Goal: Task Accomplishment & Management: Complete application form

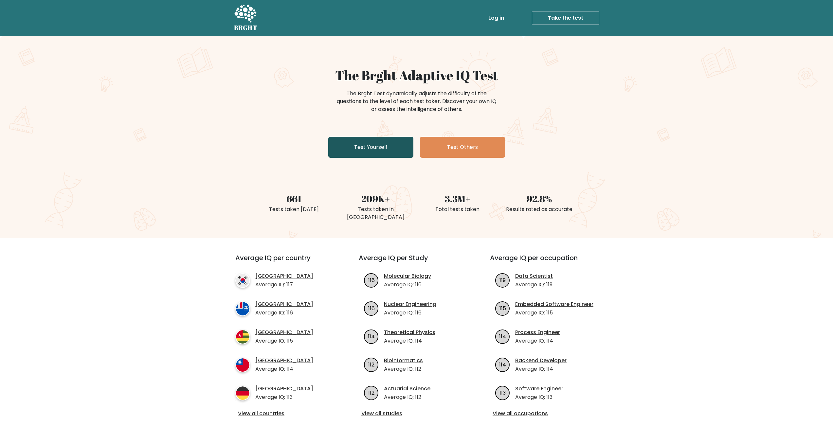
click at [357, 149] on link "Test Yourself" at bounding box center [370, 147] width 85 height 21
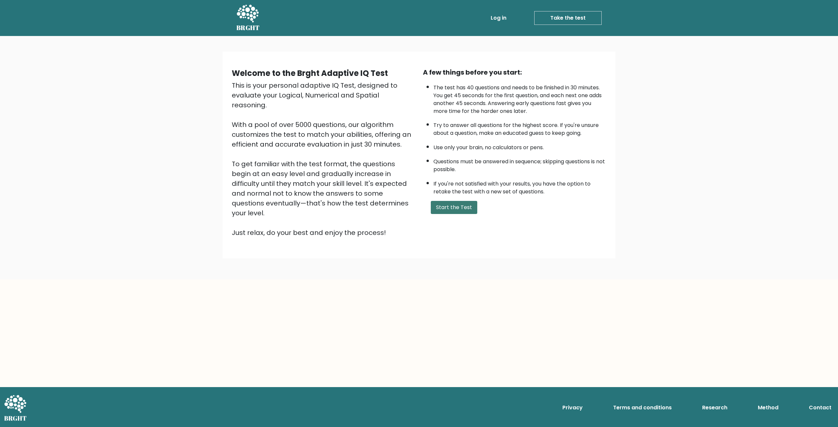
click at [460, 208] on button "Start the Test" at bounding box center [454, 207] width 47 height 13
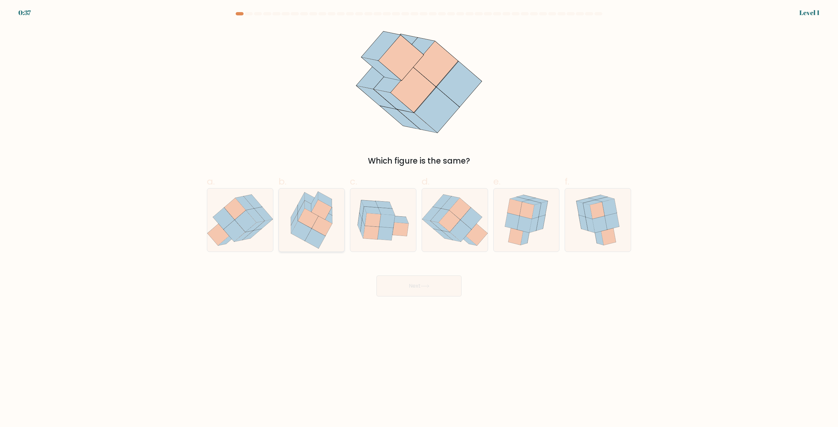
click at [316, 228] on icon at bounding box center [322, 226] width 20 height 20
click at [419, 218] on input "b." at bounding box center [419, 216] width 0 height 4
radio input "true"
click at [415, 294] on button "Next" at bounding box center [419, 286] width 85 height 21
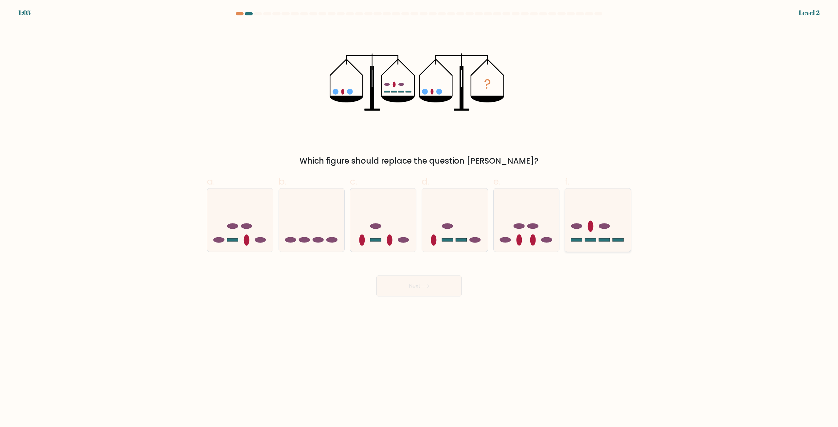
click at [588, 207] on icon at bounding box center [598, 220] width 66 height 54
click at [420, 214] on input "f." at bounding box center [419, 216] width 0 height 4
radio input "true"
click at [430, 281] on button "Next" at bounding box center [419, 286] width 85 height 21
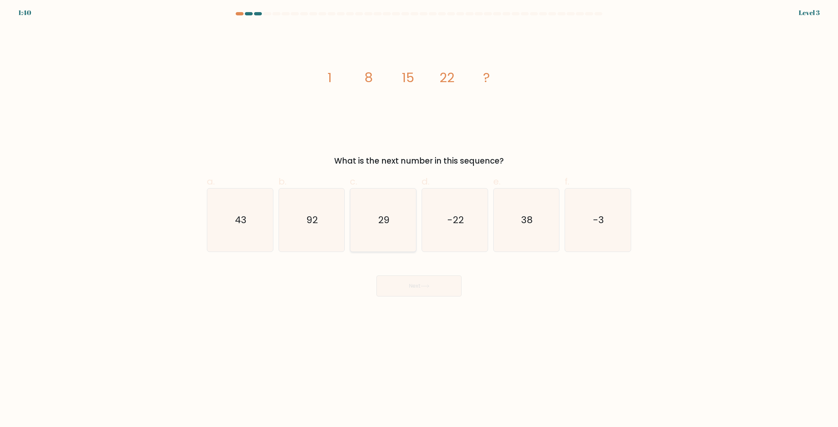
click at [399, 214] on icon "29" at bounding box center [383, 220] width 63 height 63
click at [419, 214] on input "c. 29" at bounding box center [419, 216] width 0 height 4
radio input "true"
click at [414, 285] on button "Next" at bounding box center [419, 286] width 85 height 21
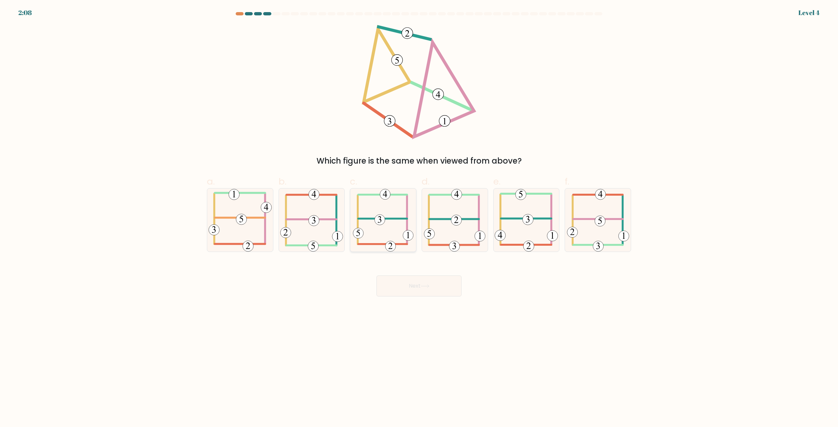
click at [377, 196] on icon at bounding box center [383, 220] width 61 height 63
click at [419, 214] on input "c." at bounding box center [419, 216] width 0 height 4
radio input "true"
click at [412, 282] on button "Next" at bounding box center [419, 286] width 85 height 21
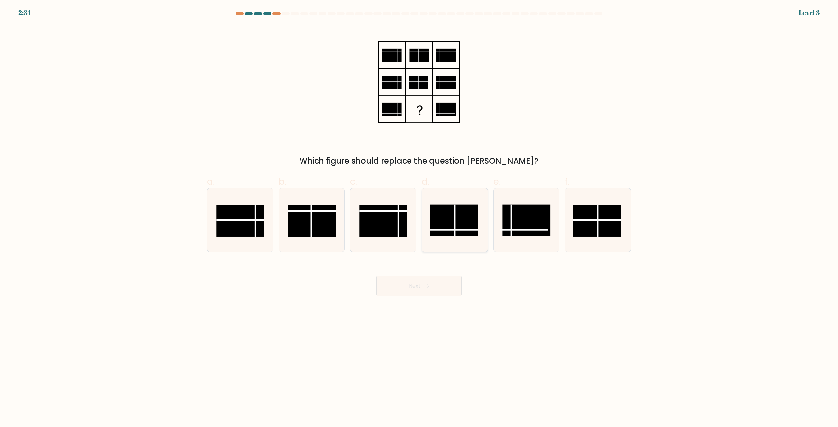
click at [460, 228] on rect at bounding box center [454, 221] width 48 height 32
click at [420, 218] on input "d." at bounding box center [419, 216] width 0 height 4
radio input "true"
click at [430, 285] on icon at bounding box center [425, 287] width 9 height 4
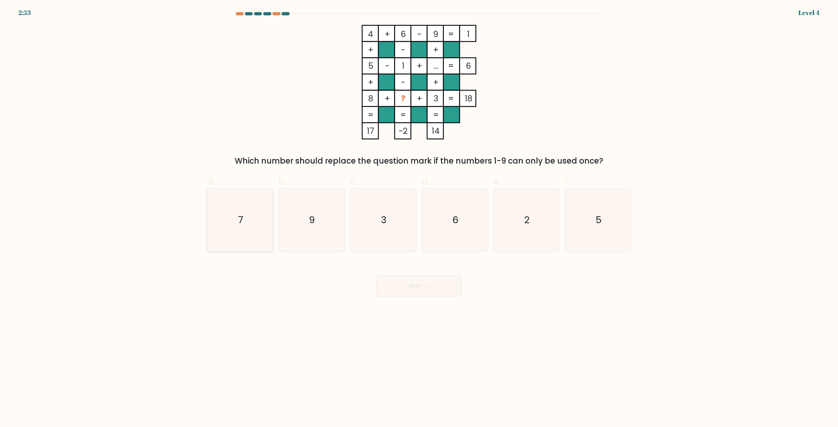
click at [258, 223] on icon "7" at bounding box center [240, 220] width 63 height 63
click at [419, 218] on input "a. 7" at bounding box center [419, 216] width 0 height 4
radio input "true"
click at [394, 279] on button "Next" at bounding box center [419, 286] width 85 height 21
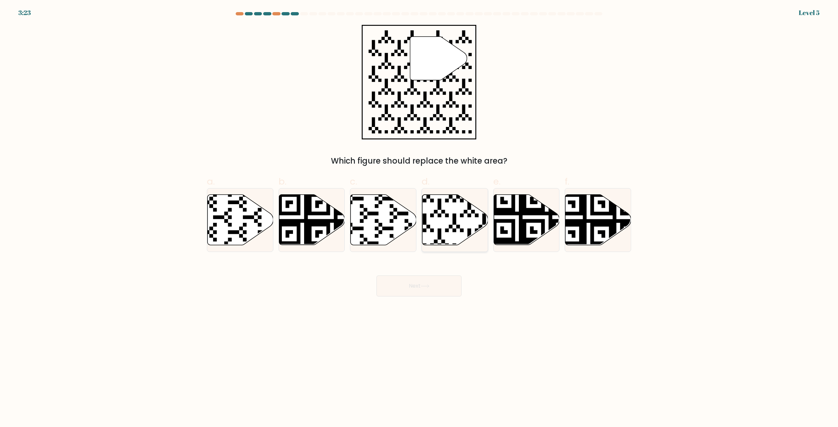
click at [432, 230] on icon at bounding box center [433, 247] width 119 height 119
click at [420, 218] on input "d." at bounding box center [419, 216] width 0 height 4
radio input "true"
click at [433, 280] on button "Next" at bounding box center [419, 286] width 85 height 21
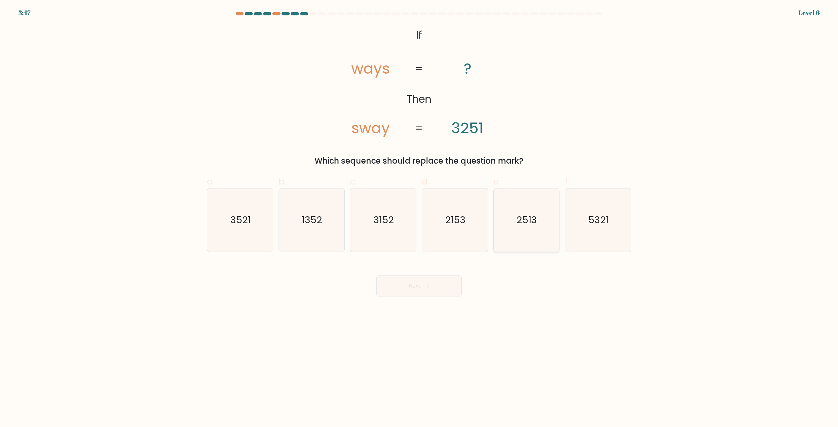
click at [511, 217] on icon "2513" at bounding box center [526, 220] width 63 height 63
click at [420, 217] on input "e. 2513" at bounding box center [419, 216] width 0 height 4
radio input "true"
click at [432, 286] on button "Next" at bounding box center [419, 286] width 85 height 21
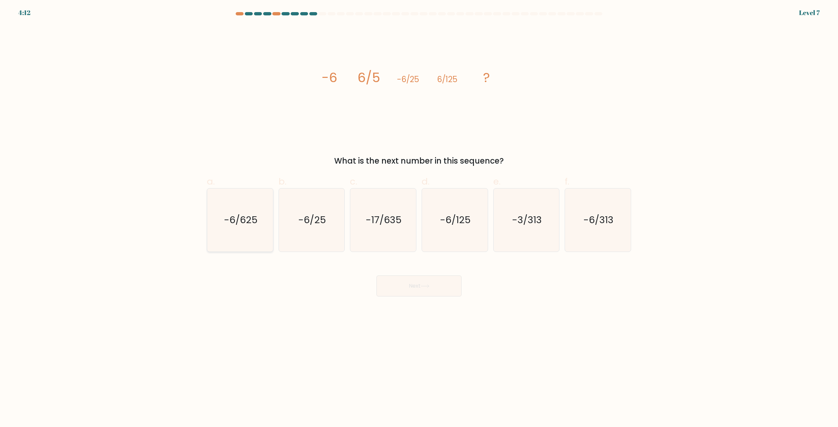
click at [216, 216] on icon "-6/625" at bounding box center [240, 220] width 63 height 63
click at [419, 216] on input "a. -6/625" at bounding box center [419, 216] width 0 height 4
radio input "true"
click at [435, 287] on button "Next" at bounding box center [419, 286] width 85 height 21
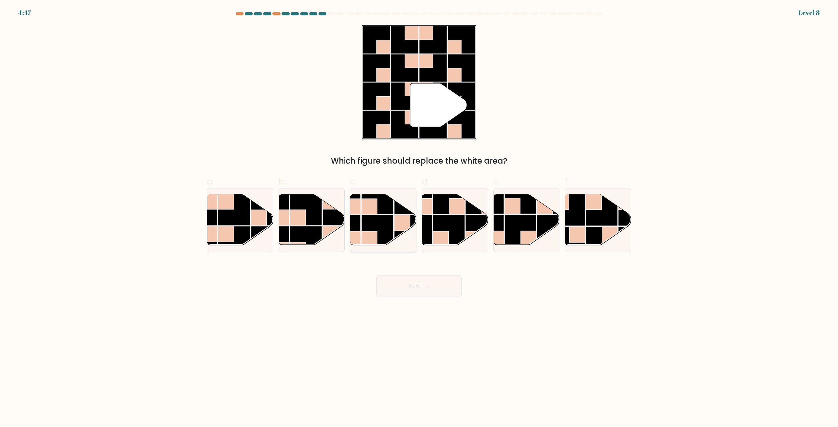
click at [388, 222] on rect at bounding box center [378, 231] width 32 height 32
click at [419, 218] on input "c." at bounding box center [419, 216] width 0 height 4
radio input "true"
click at [411, 293] on button "Next" at bounding box center [419, 286] width 85 height 21
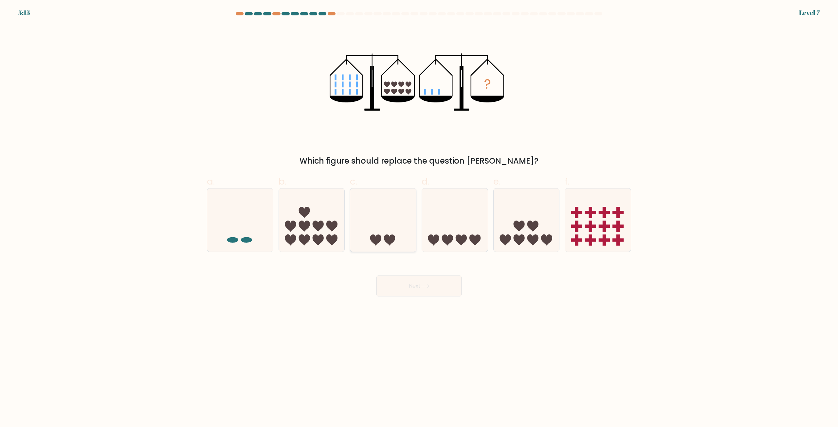
click at [402, 242] on icon at bounding box center [383, 220] width 66 height 54
click at [419, 218] on input "c." at bounding box center [419, 216] width 0 height 4
radio input "true"
click at [418, 283] on button "Next" at bounding box center [419, 286] width 85 height 21
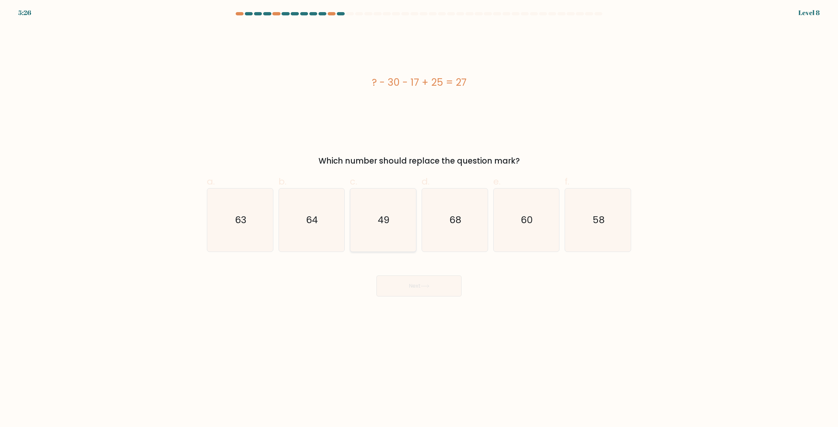
click at [399, 218] on icon "49" at bounding box center [383, 220] width 63 height 63
click at [419, 218] on input "c. 49" at bounding box center [419, 216] width 0 height 4
radio input "true"
click at [415, 292] on button "Next" at bounding box center [419, 286] width 85 height 21
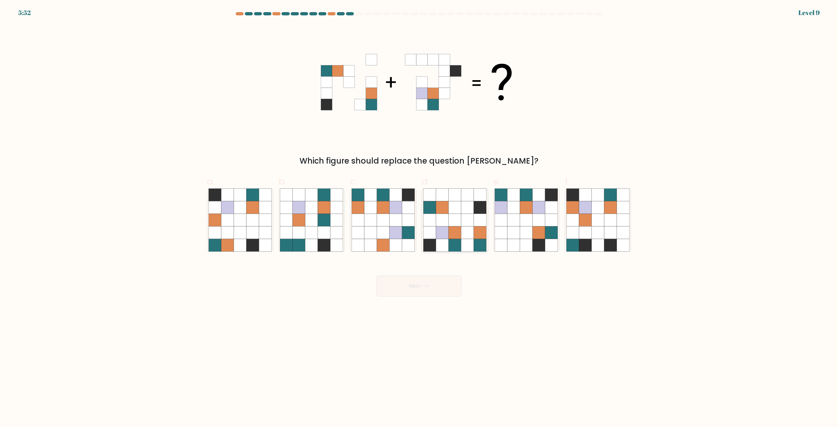
click at [475, 231] on icon at bounding box center [480, 233] width 12 height 12
click at [420, 218] on input "d." at bounding box center [419, 216] width 0 height 4
radio input "true"
click at [439, 289] on button "Next" at bounding box center [419, 286] width 85 height 21
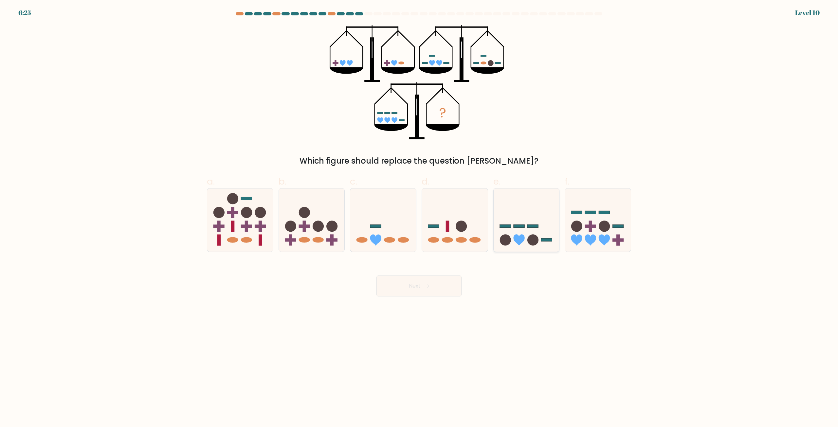
click at [541, 234] on icon at bounding box center [527, 220] width 66 height 54
click at [420, 218] on input "e." at bounding box center [419, 216] width 0 height 4
radio input "true"
click at [404, 296] on button "Next" at bounding box center [419, 286] width 85 height 21
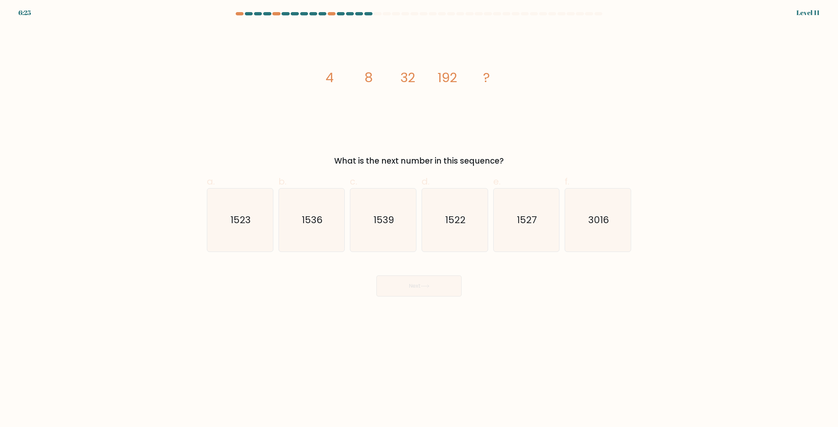
drag, startPoint x: 314, startPoint y: 233, endPoint x: 331, endPoint y: 256, distance: 28.7
click at [314, 233] on icon "1536" at bounding box center [311, 220] width 63 height 63
click at [419, 218] on input "b. 1536" at bounding box center [419, 216] width 0 height 4
radio input "true"
click at [433, 289] on button "Next" at bounding box center [419, 286] width 85 height 21
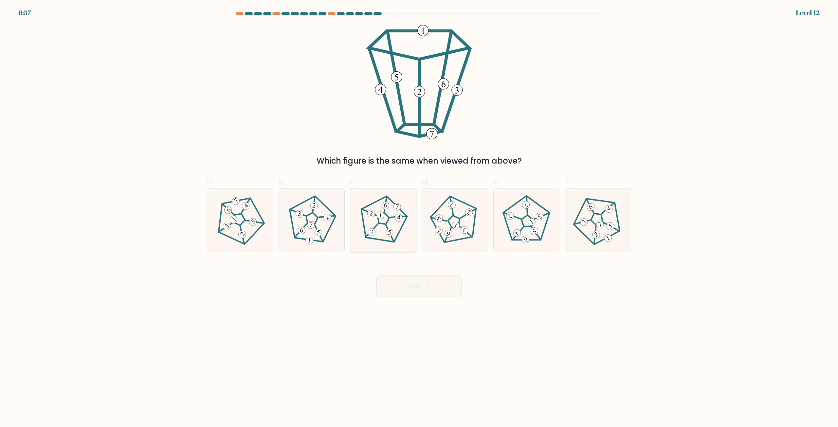
click at [392, 221] on icon at bounding box center [383, 220] width 50 height 50
click at [419, 218] on input "c." at bounding box center [419, 216] width 0 height 4
radio input "true"
click at [410, 284] on button "Next" at bounding box center [419, 286] width 85 height 21
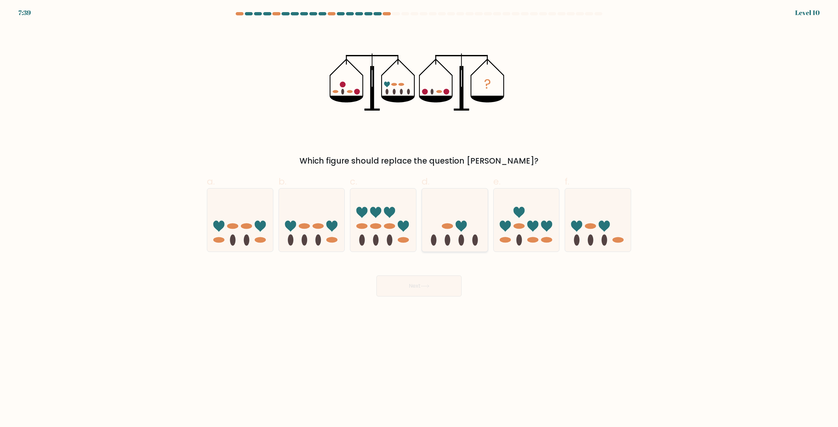
click at [448, 225] on ellipse at bounding box center [447, 226] width 11 height 6
click at [420, 218] on input "d." at bounding box center [419, 216] width 0 height 4
radio input "true"
click at [439, 284] on button "Next" at bounding box center [419, 286] width 85 height 21
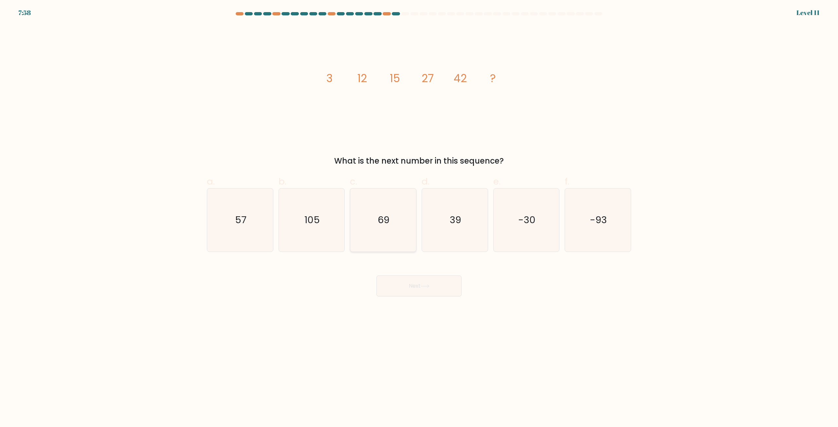
drag, startPoint x: 403, startPoint y: 235, endPoint x: 405, endPoint y: 247, distance: 11.5
click at [403, 235] on icon "69" at bounding box center [383, 220] width 63 height 63
click at [419, 218] on input "c. 69" at bounding box center [419, 216] width 0 height 4
radio input "true"
click at [417, 284] on button "Next" at bounding box center [419, 286] width 85 height 21
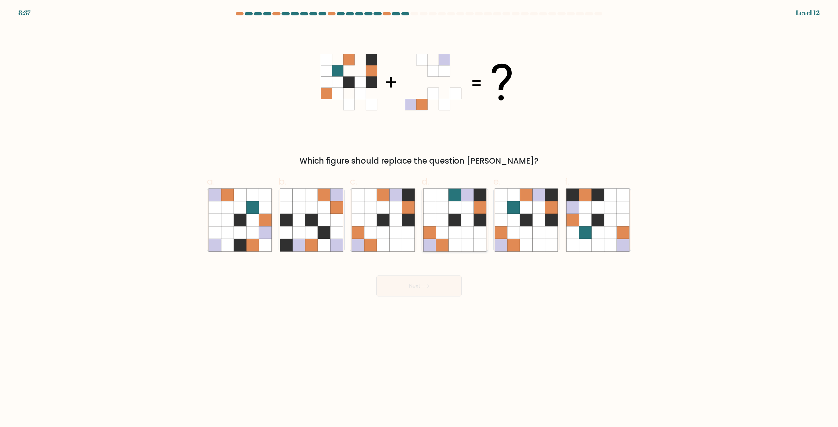
click at [469, 229] on icon at bounding box center [467, 233] width 12 height 12
click at [420, 218] on input "d." at bounding box center [419, 216] width 0 height 4
radio input "true"
click at [438, 280] on button "Next" at bounding box center [419, 286] width 85 height 21
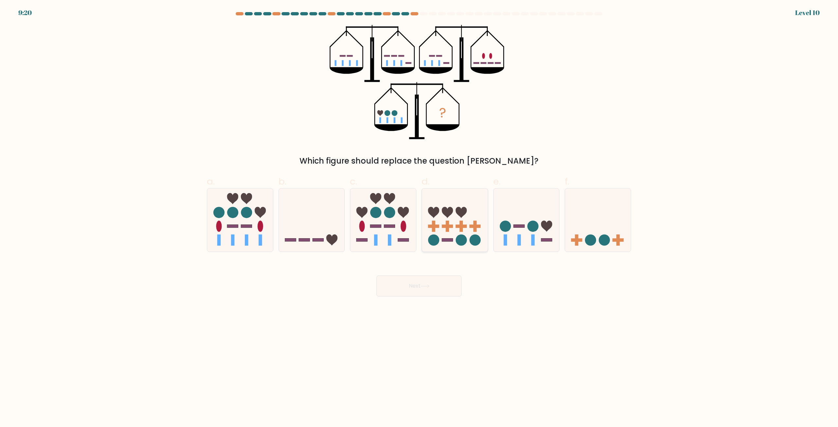
click at [446, 226] on rect at bounding box center [447, 226] width 11 height 3
click at [420, 218] on input "d." at bounding box center [419, 216] width 0 height 4
radio input "true"
click at [430, 286] on icon at bounding box center [425, 287] width 9 height 4
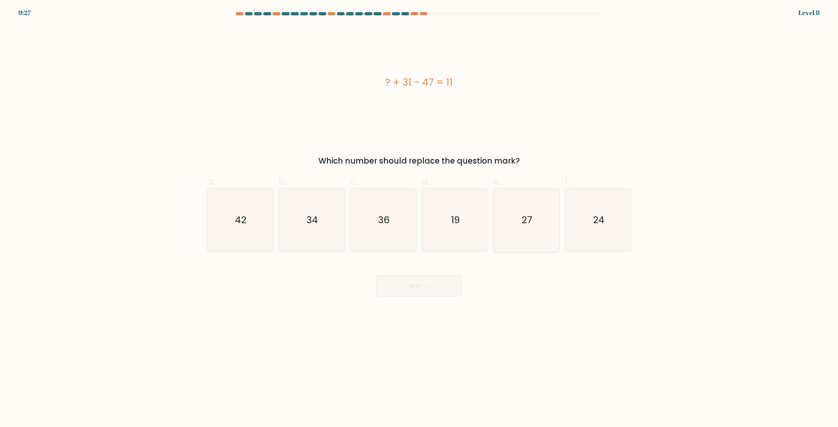
click at [517, 236] on icon "27" at bounding box center [526, 220] width 63 height 63
click at [420, 218] on input "e. 27" at bounding box center [419, 216] width 0 height 4
radio input "true"
click at [419, 290] on button "Next" at bounding box center [419, 286] width 85 height 21
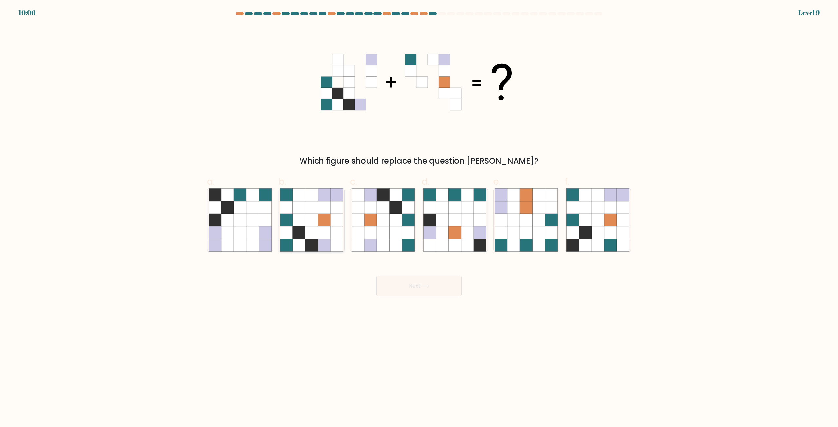
click at [316, 221] on icon at bounding box center [312, 220] width 12 height 12
click at [419, 218] on input "b." at bounding box center [419, 216] width 0 height 4
radio input "true"
click at [422, 284] on button "Next" at bounding box center [419, 286] width 85 height 21
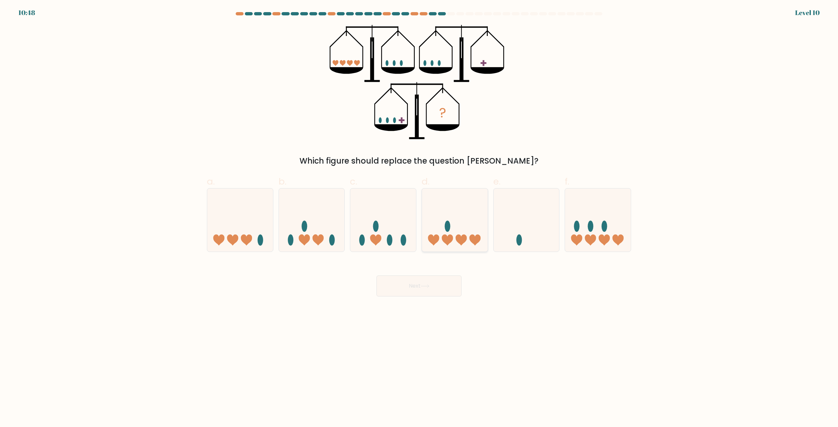
click at [453, 231] on icon at bounding box center [455, 220] width 66 height 54
click at [420, 218] on input "d." at bounding box center [419, 216] width 0 height 4
radio input "true"
click at [429, 287] on icon at bounding box center [425, 287] width 9 height 4
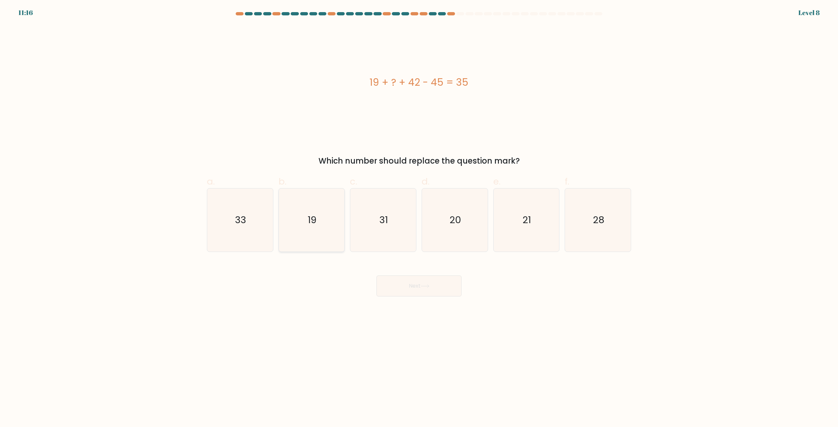
click at [325, 219] on icon "19" at bounding box center [311, 220] width 63 height 63
click at [419, 218] on input "b. 19" at bounding box center [419, 216] width 0 height 4
radio input "true"
click at [399, 285] on button "Next" at bounding box center [419, 286] width 85 height 21
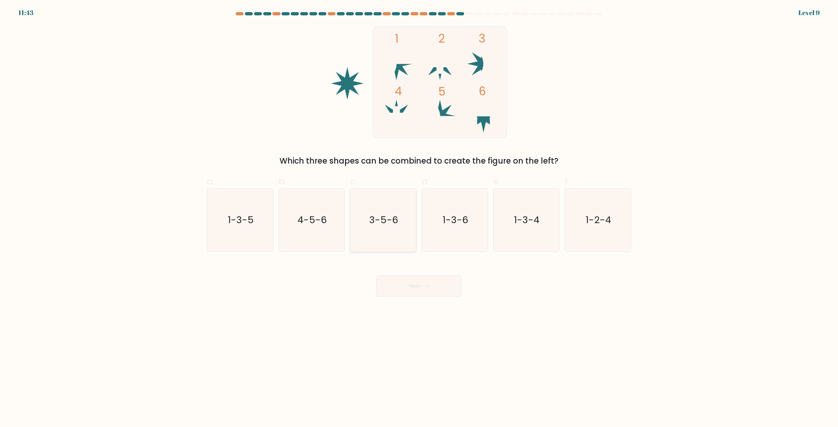
click at [409, 222] on icon "3-5-6" at bounding box center [383, 220] width 63 height 63
click at [419, 218] on input "c. 3-5-6" at bounding box center [419, 216] width 0 height 4
radio input "true"
click at [425, 290] on button "Next" at bounding box center [419, 286] width 85 height 21
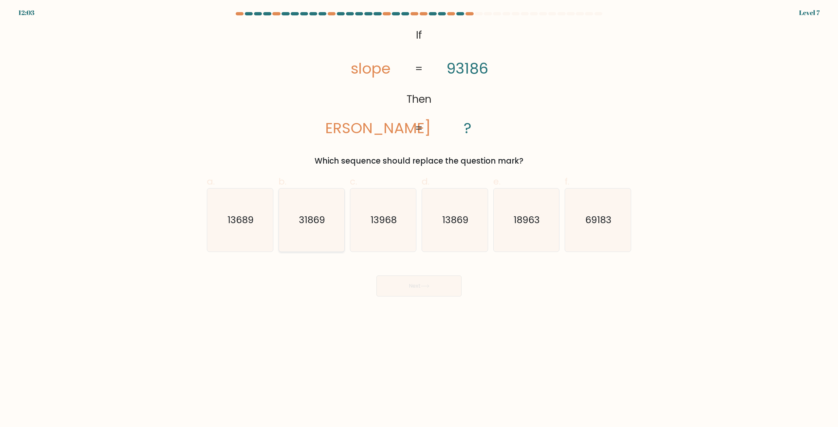
click at [306, 212] on icon "31869" at bounding box center [311, 220] width 63 height 63
click at [419, 214] on input "b. 31869" at bounding box center [419, 216] width 0 height 4
radio input "true"
click at [415, 285] on button "Next" at bounding box center [419, 286] width 85 height 21
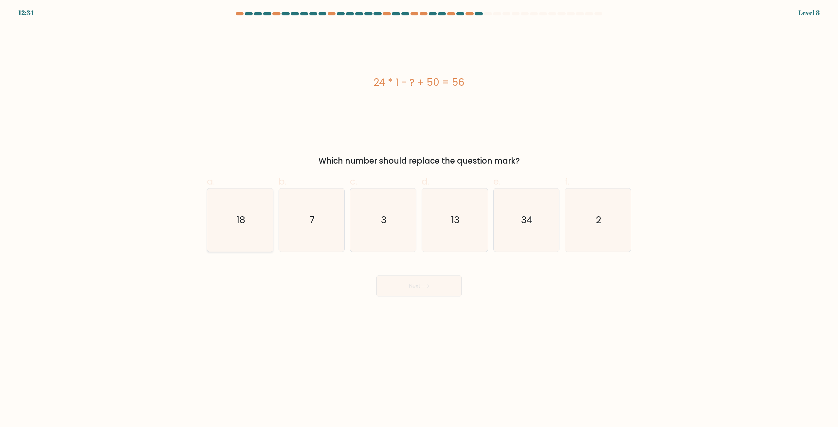
click at [227, 232] on icon "18" at bounding box center [240, 220] width 63 height 63
click at [419, 218] on input "a. 18" at bounding box center [419, 216] width 0 height 4
radio input "true"
click at [422, 286] on button "Next" at bounding box center [419, 286] width 85 height 21
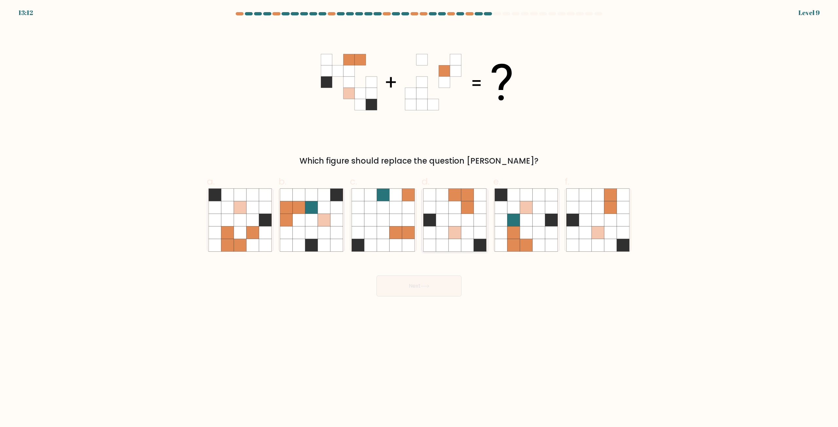
click at [453, 230] on icon at bounding box center [455, 233] width 12 height 12
click at [420, 218] on input "d." at bounding box center [419, 216] width 0 height 4
radio input "true"
click at [422, 286] on button "Next" at bounding box center [419, 286] width 85 height 21
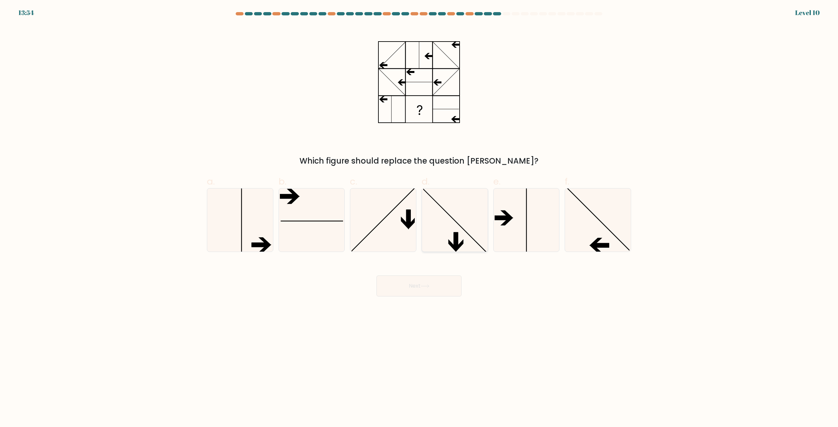
click at [456, 231] on icon at bounding box center [454, 220] width 63 height 63
click at [420, 218] on input "d." at bounding box center [419, 216] width 0 height 4
radio input "true"
click at [440, 288] on button "Next" at bounding box center [419, 286] width 85 height 21
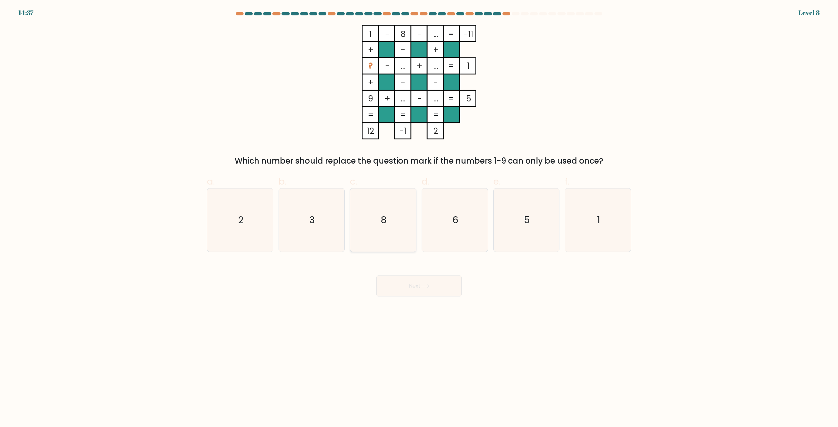
drag, startPoint x: 401, startPoint y: 233, endPoint x: 402, endPoint y: 242, distance: 9.3
click at [401, 232] on icon "8" at bounding box center [383, 220] width 63 height 63
click at [419, 218] on input "c. 8" at bounding box center [419, 216] width 0 height 4
radio input "true"
click at [402, 279] on button "Next" at bounding box center [419, 286] width 85 height 21
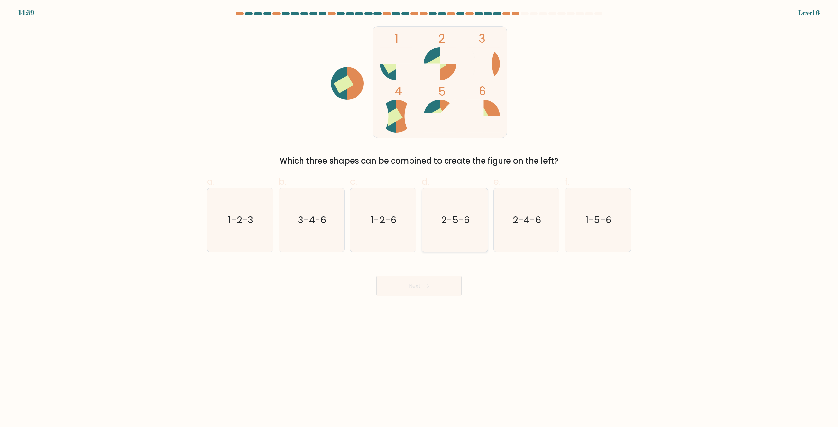
click at [440, 233] on icon "2-5-6" at bounding box center [454, 220] width 63 height 63
click at [420, 218] on input "d. 2-5-6" at bounding box center [419, 216] width 0 height 4
radio input "true"
click at [433, 287] on button "Next" at bounding box center [419, 286] width 85 height 21
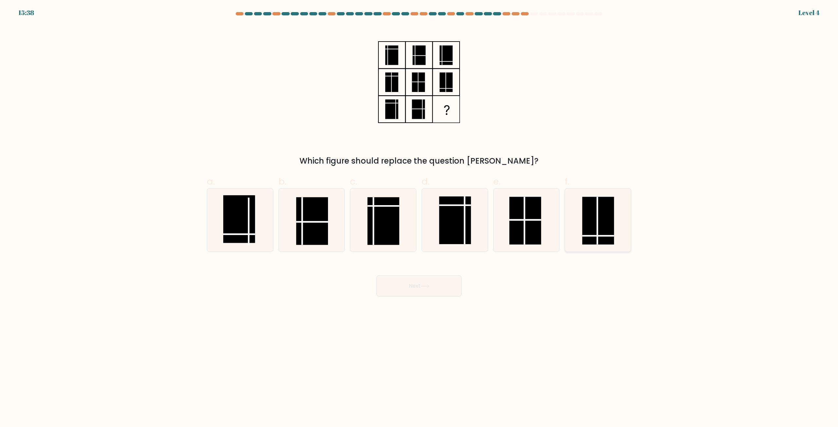
click at [600, 216] on rect at bounding box center [599, 221] width 32 height 48
click at [420, 216] on input "f." at bounding box center [419, 216] width 0 height 4
radio input "true"
click at [423, 282] on button "Next" at bounding box center [419, 286] width 85 height 21
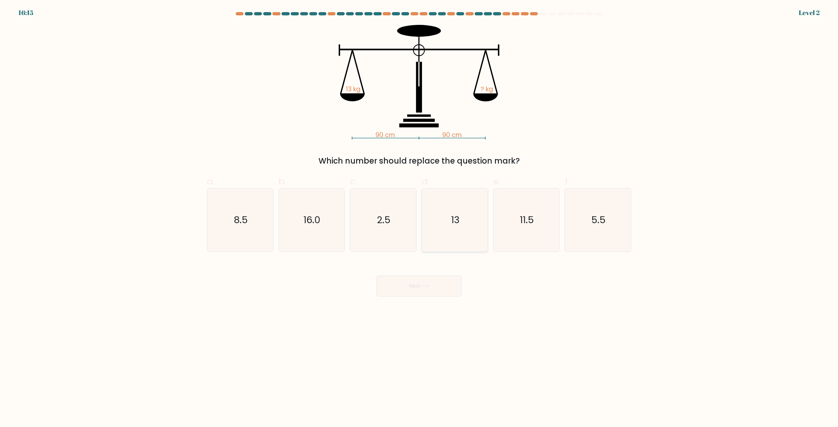
click at [447, 246] on icon "13" at bounding box center [454, 220] width 63 height 63
click at [420, 218] on input "d. 13" at bounding box center [419, 216] width 0 height 4
radio input "true"
click at [438, 283] on button "Next" at bounding box center [419, 286] width 85 height 21
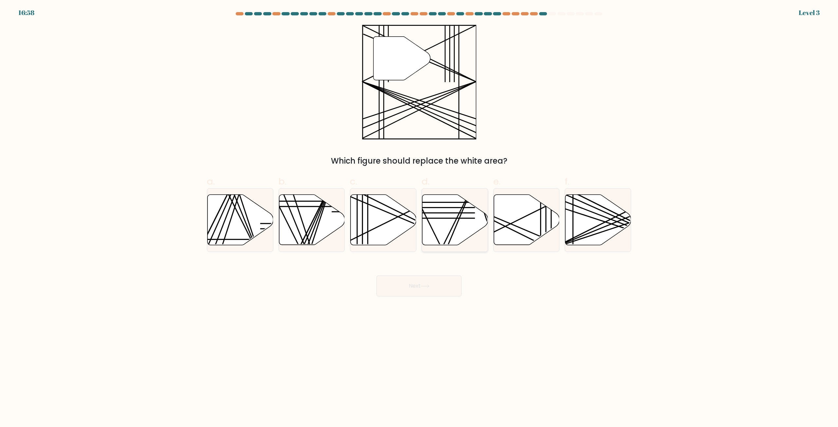
click at [444, 222] on icon at bounding box center [455, 220] width 66 height 50
click at [420, 218] on input "d." at bounding box center [419, 216] width 0 height 4
radio input "true"
click at [430, 282] on button "Next" at bounding box center [419, 286] width 85 height 21
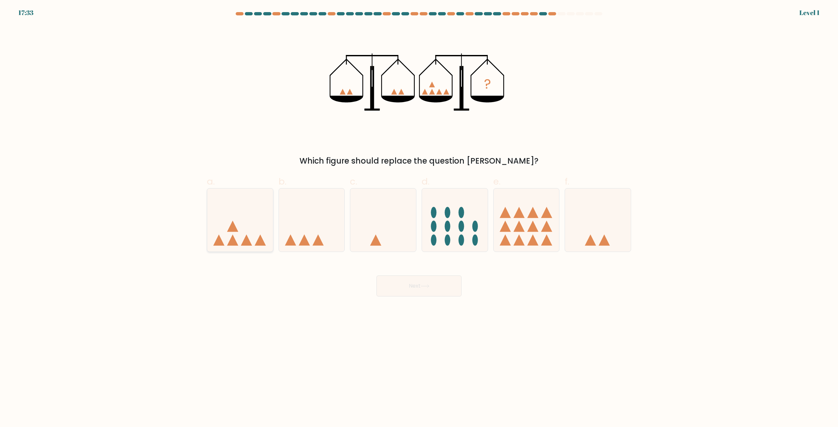
click at [241, 220] on icon at bounding box center [240, 220] width 66 height 54
click at [419, 218] on input "a." at bounding box center [419, 216] width 0 height 4
radio input "true"
click at [391, 292] on button "Next" at bounding box center [419, 286] width 85 height 21
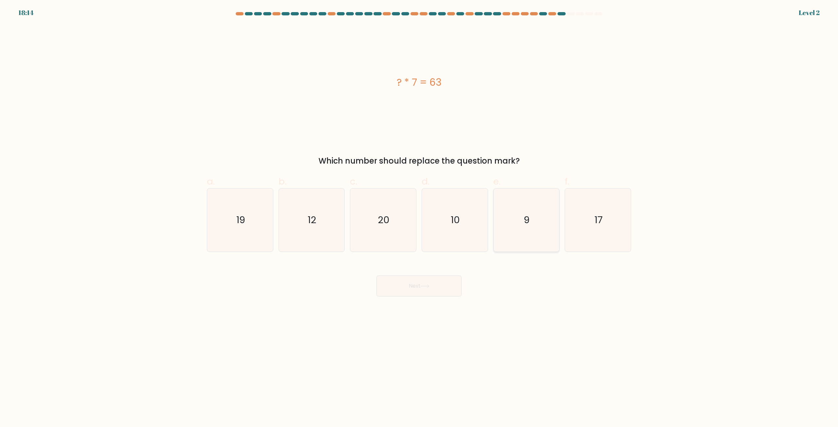
click at [528, 237] on icon "9" at bounding box center [526, 220] width 63 height 63
click at [420, 218] on input "e. 9" at bounding box center [419, 216] width 0 height 4
radio input "true"
click at [413, 292] on button "Next" at bounding box center [419, 286] width 85 height 21
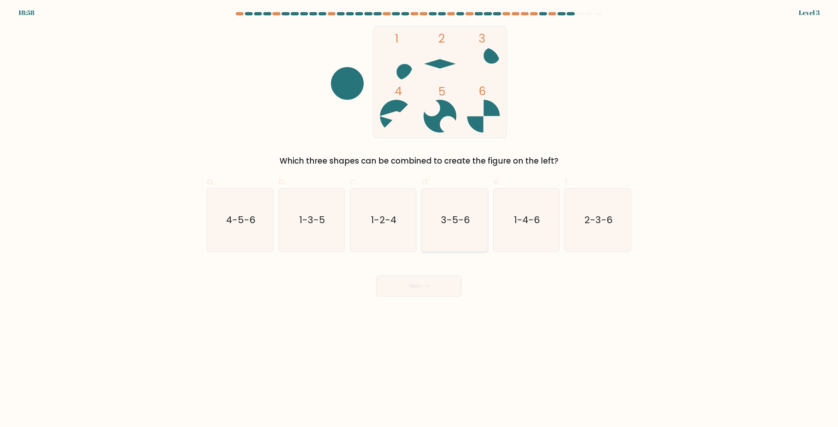
click at [454, 233] on icon "3-5-6" at bounding box center [454, 220] width 63 height 63
click at [420, 218] on input "d. 3-5-6" at bounding box center [419, 216] width 0 height 4
radio input "true"
click at [441, 285] on button "Next" at bounding box center [419, 286] width 85 height 21
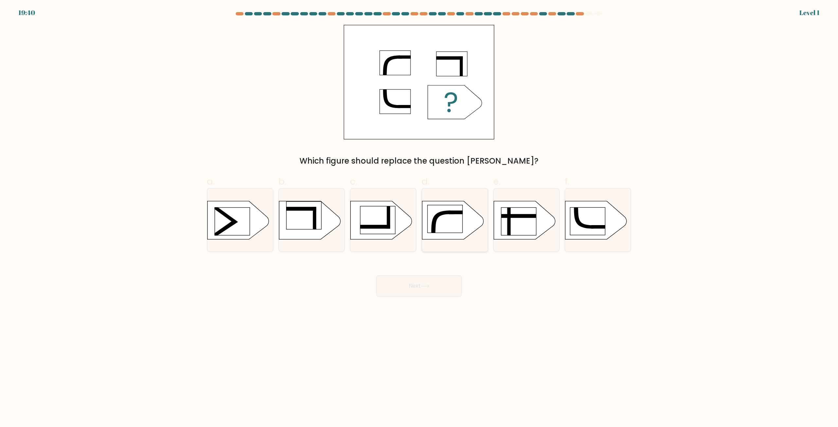
click at [441, 235] on icon at bounding box center [453, 220] width 62 height 38
click at [420, 218] on input "d." at bounding box center [419, 216] width 0 height 4
radio input "true"
click at [427, 286] on icon at bounding box center [425, 287] width 9 height 4
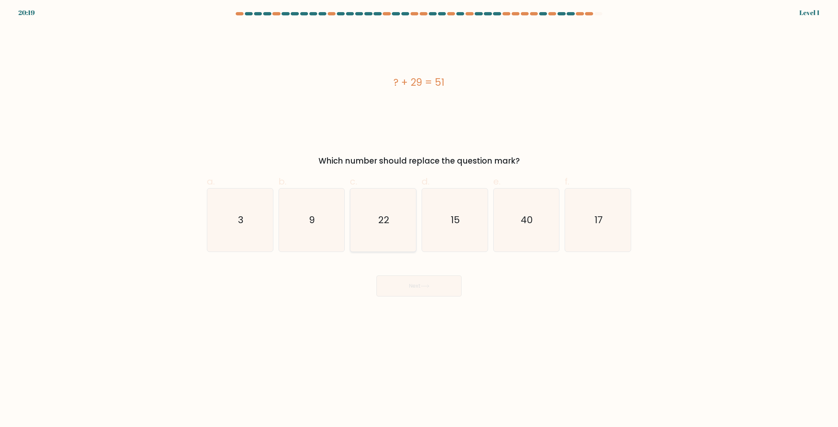
click at [399, 220] on icon "22" at bounding box center [383, 220] width 63 height 63
click at [419, 218] on input "c. 22" at bounding box center [419, 216] width 0 height 4
radio input "true"
click at [401, 292] on button "Next" at bounding box center [419, 286] width 85 height 21
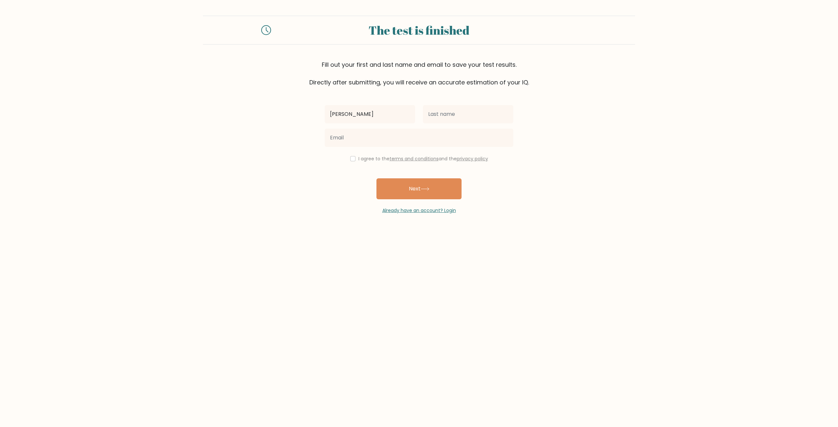
type input "[PERSON_NAME]"
click at [471, 110] on input "text" at bounding box center [468, 114] width 90 height 18
type input "[PERSON_NAME]"
click at [391, 136] on input "email" at bounding box center [419, 138] width 189 height 18
type input "[EMAIL_ADDRESS][DOMAIN_NAME]"
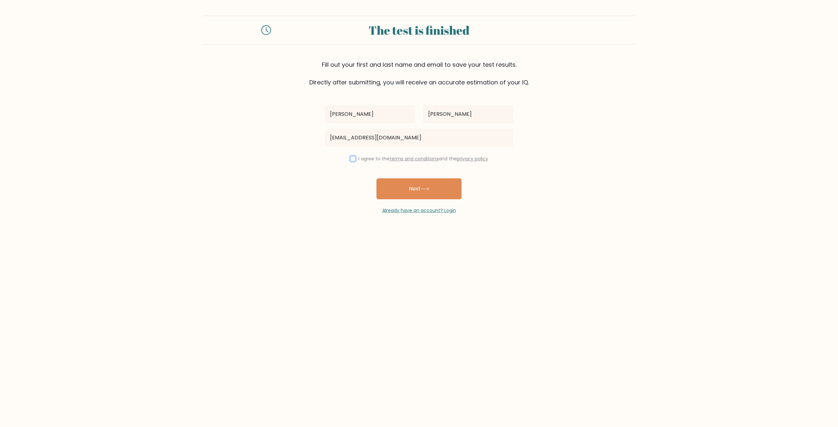
click at [351, 159] on input "checkbox" at bounding box center [352, 158] width 5 height 5
checkbox input "true"
click at [408, 189] on button "Next" at bounding box center [419, 188] width 85 height 21
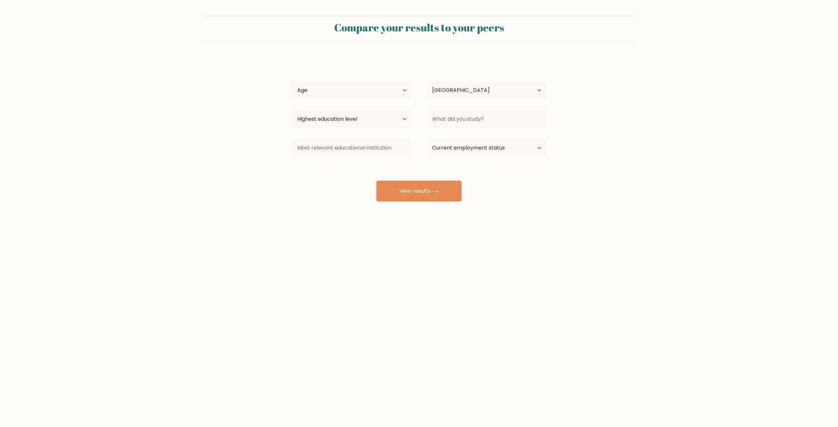
select select "PH"
click at [388, 86] on select "Age Under [DEMOGRAPHIC_DATA] [DEMOGRAPHIC_DATA] [DEMOGRAPHIC_DATA] [DEMOGRAPHIC…" at bounding box center [351, 90] width 119 height 18
select select "35_44"
click at [292, 81] on select "Age Under 18 years old 18-24 years old 25-34 years old 35-44 years old 45-54 ye…" at bounding box center [351, 90] width 119 height 18
click at [357, 118] on select "Highest education level No schooling Primary Lower Secondary Upper Secondary Oc…" at bounding box center [351, 119] width 119 height 18
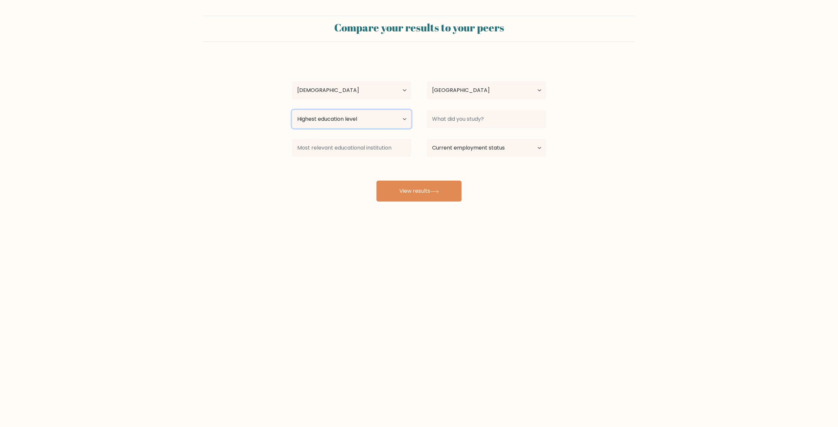
select select "bachelors_degree"
click at [292, 110] on select "Highest education level No schooling Primary Lower Secondary Upper Secondary Oc…" at bounding box center [351, 119] width 119 height 18
click at [465, 124] on input at bounding box center [486, 119] width 119 height 18
type input "Accounting"
click at [455, 140] on option "Accounting (business and management)" at bounding box center [484, 138] width 111 height 10
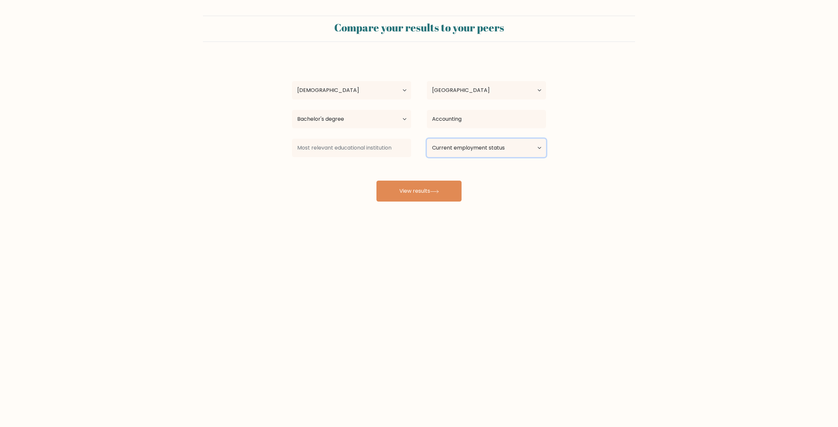
click at [460, 145] on select "Current employment status Employed Student Retired Other / prefer not to answer" at bounding box center [486, 148] width 119 height 18
select select "employed"
click at [427, 139] on select "Current employment status Employed Student Retired Other / prefer not to answer" at bounding box center [486, 148] width 119 height 18
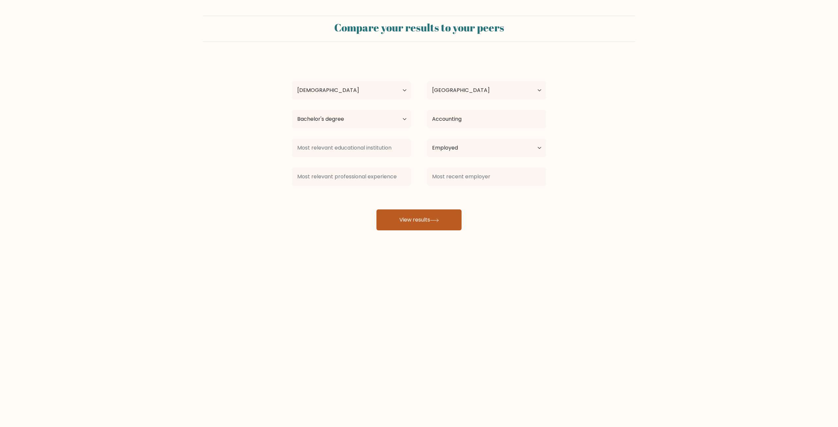
click at [418, 215] on button "View results" at bounding box center [419, 220] width 85 height 21
type input "DWCC"
click at [362, 176] on input at bounding box center [351, 177] width 119 height 18
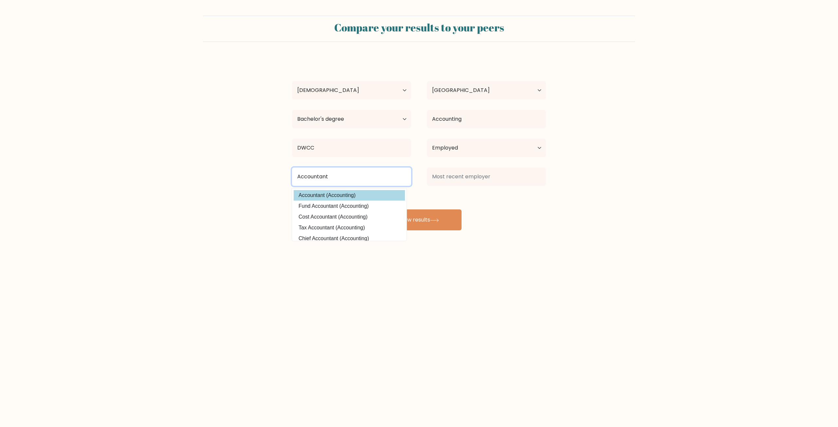
type input "Accountant"
click at [372, 194] on div "MARYGRACE YAMBAO Age Under 18 years old 18-24 years old 25-34 years old 35-44 y…" at bounding box center [419, 144] width 262 height 173
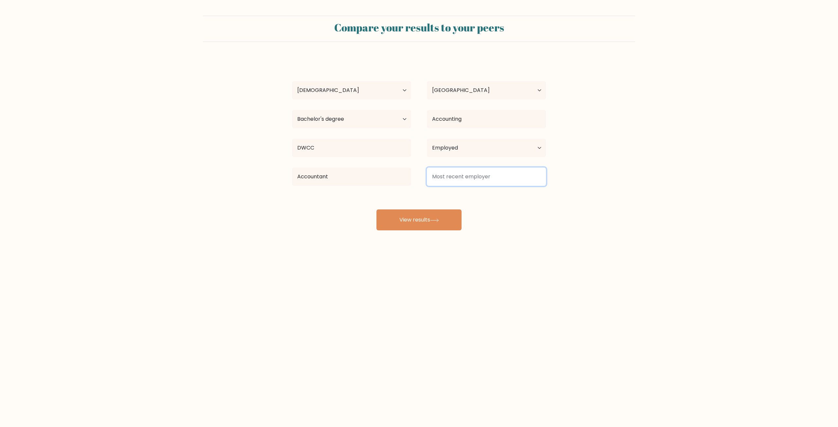
click at [464, 180] on input at bounding box center [486, 177] width 119 height 18
click at [464, 179] on input "Government" at bounding box center [486, 177] width 119 height 18
click at [503, 181] on input "Government" at bounding box center [486, 177] width 119 height 18
type input "Government"
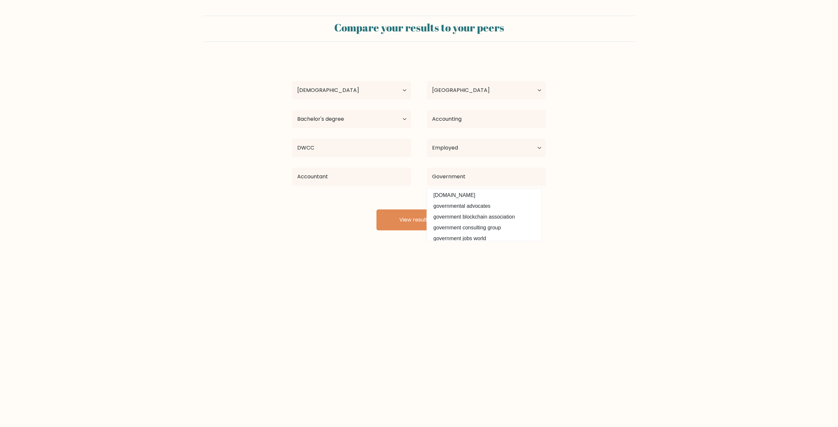
click at [587, 177] on form "Compare your results to your peers MARYGRACE YAMBAO Age Under 18 years old 18-2…" at bounding box center [419, 123] width 838 height 215
click at [426, 220] on button "View results" at bounding box center [419, 220] width 85 height 21
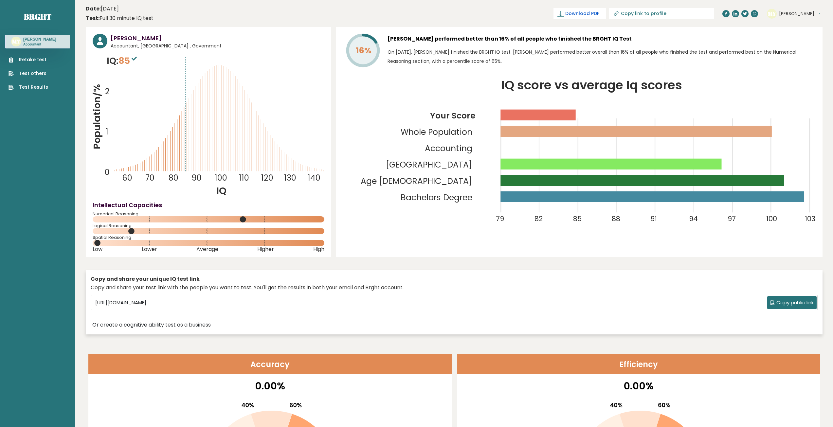
click at [600, 15] on span "Download PDF" at bounding box center [583, 13] width 34 height 7
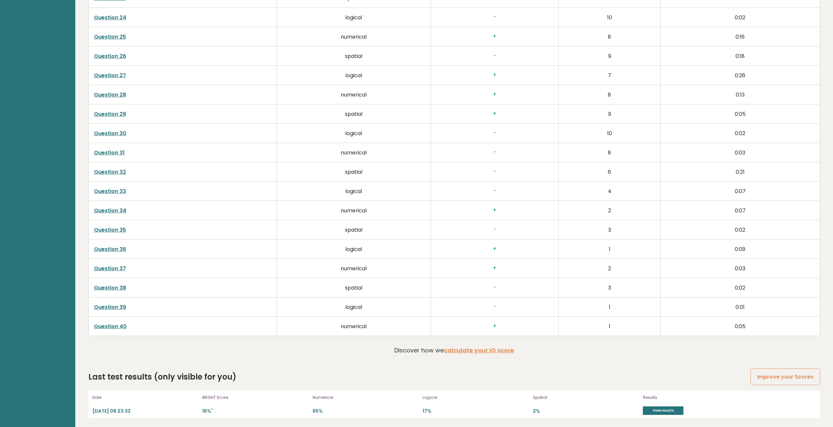
scroll to position [1685, 0]
click at [659, 410] on link "View results" at bounding box center [663, 410] width 41 height 9
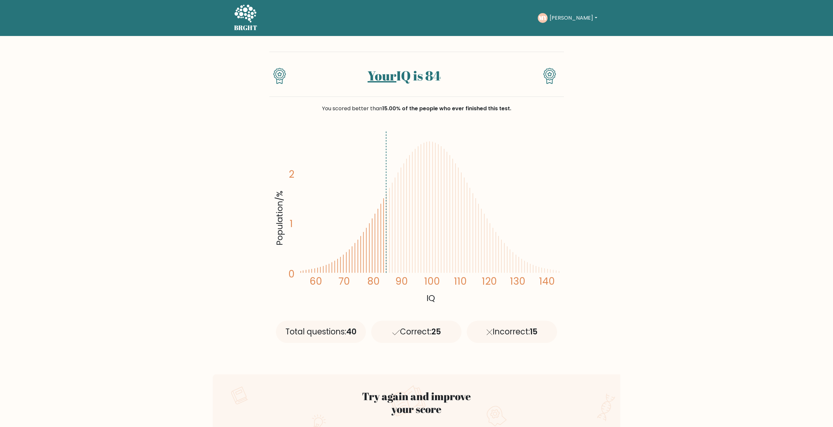
click at [730, 14] on nav "BRGHT BRGHT Take the test MY [GEOGRAPHIC_DATA] Dashboard Profile Settings Logou…" at bounding box center [416, 18] width 833 height 36
drag, startPoint x: 721, startPoint y: 151, endPoint x: 719, endPoint y: 147, distance: 4.7
click at [561, 17] on button "[PERSON_NAME]" at bounding box center [573, 18] width 51 height 9
click at [554, 43] on link "Profile" at bounding box center [564, 42] width 52 height 10
